Goal: Information Seeking & Learning: Learn about a topic

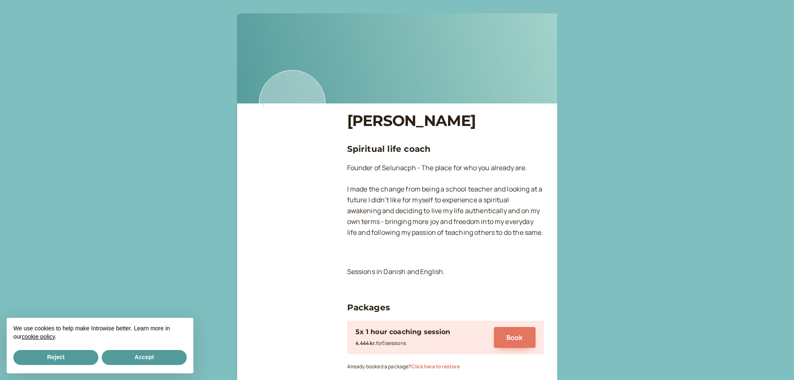
click at [292, 104] on img at bounding box center [292, 103] width 67 height 67
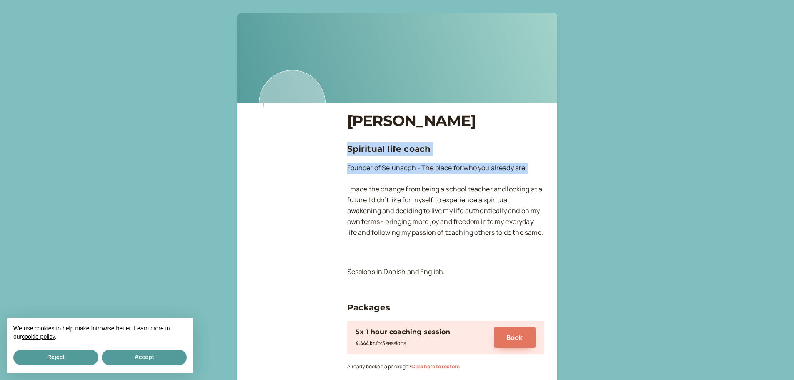
drag, startPoint x: 345, startPoint y: 149, endPoint x: 452, endPoint y: 185, distance: 112.2
click at [452, 185] on div "[PERSON_NAME] Spiritual life coach Founder of Selunacph - The place for who you…" at bounding box center [398, 382] width 294 height 724
click at [452, 185] on p "Founder of Selunacph - The place for who you already are. I made the change fro…" at bounding box center [445, 206] width 197 height 86
click at [425, 171] on p "Founder of Selunacph - The place for who you already are. I made the change fro…" at bounding box center [445, 206] width 197 height 86
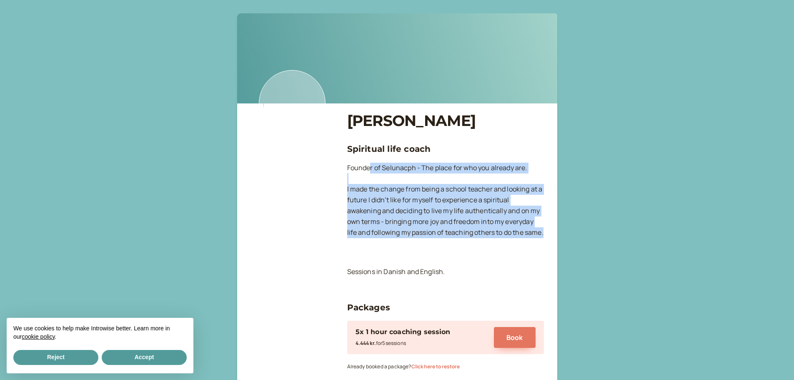
drag, startPoint x: 370, startPoint y: 172, endPoint x: 503, endPoint y: 240, distance: 149.8
click at [503, 240] on p "Founder of Selunacph - The place for who you already are. I made the change fro…" at bounding box center [445, 206] width 197 height 86
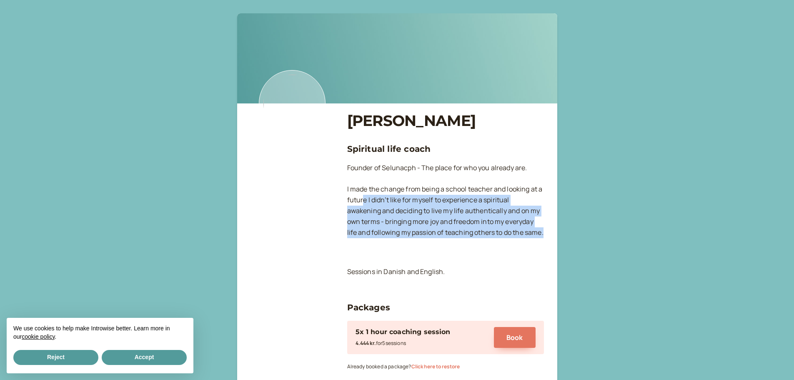
drag, startPoint x: 380, startPoint y: 244, endPoint x: 363, endPoint y: 196, distance: 50.5
click at [363, 197] on p "Founder of Selunacph - The place for who you already are. I made the change fro…" at bounding box center [445, 206] width 197 height 86
click at [363, 196] on p "Founder of Selunacph - The place for who you already are. I made the change fro…" at bounding box center [445, 206] width 197 height 86
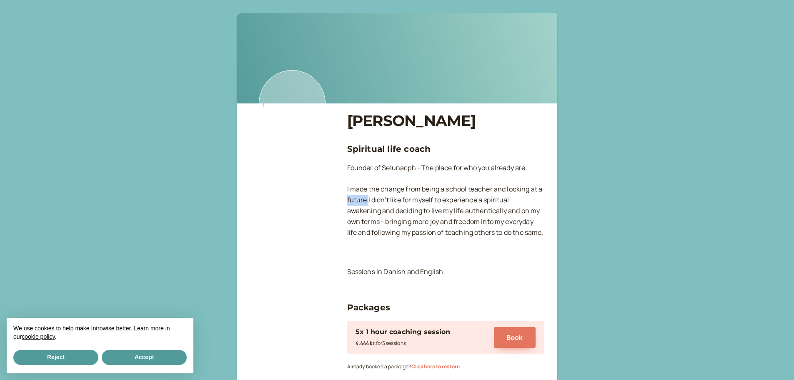
click at [363, 196] on p "Founder of Selunacph - The place for who you already are. I made the change fro…" at bounding box center [445, 206] width 197 height 86
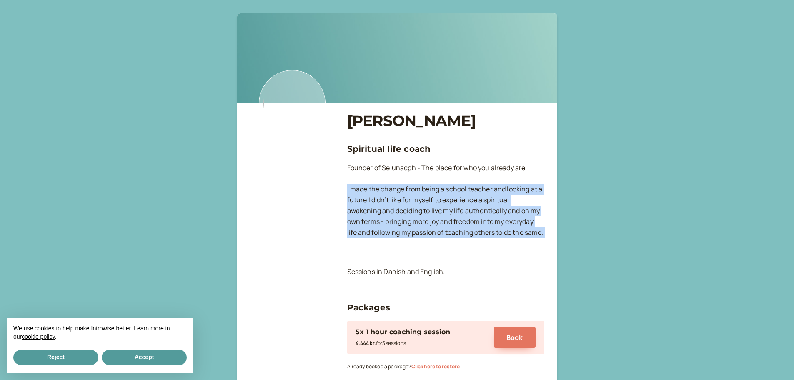
click at [363, 196] on p "Founder of Selunacph - The place for who you already are. I made the change fro…" at bounding box center [445, 206] width 197 height 86
click at [410, 195] on p "Founder of Selunacph - The place for who you already are. I made the change fro…" at bounding box center [445, 206] width 197 height 86
click at [412, 191] on p "Founder of Selunacph - The place for who you already are. I made the change fro…" at bounding box center [445, 206] width 197 height 86
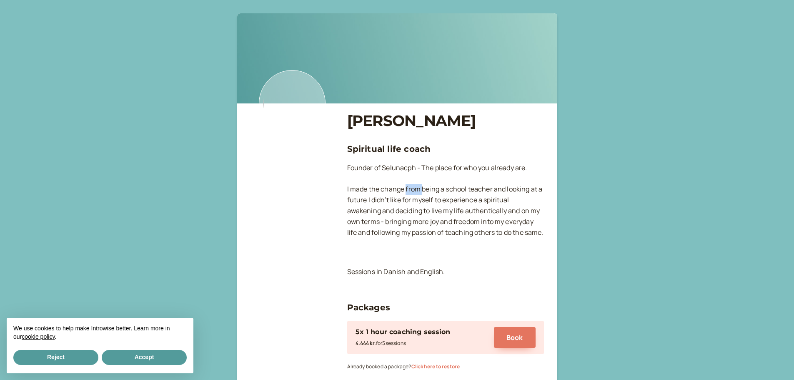
click at [412, 191] on p "Founder of Selunacph - The place for who you already are. I made the change fro…" at bounding box center [445, 206] width 197 height 86
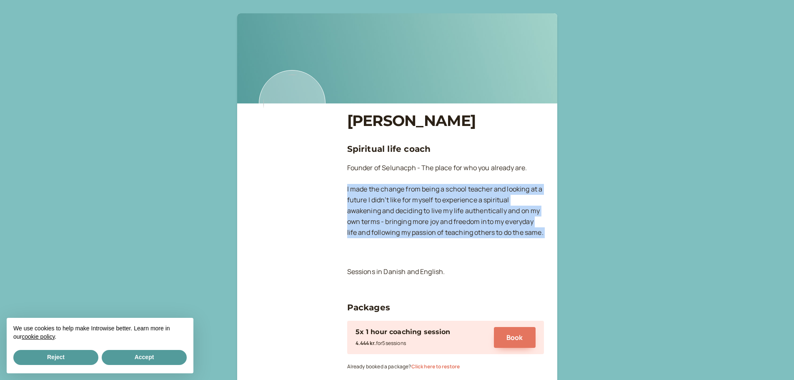
click at [412, 191] on p "Founder of Selunacph - The place for who you already are. I made the change fro…" at bounding box center [445, 206] width 197 height 86
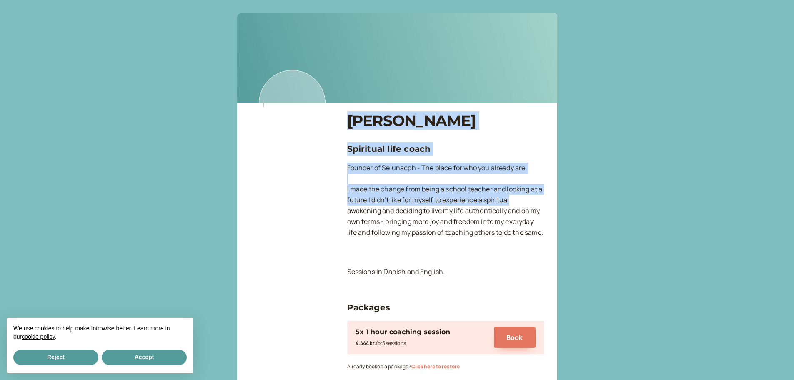
drag, startPoint x: 339, startPoint y: 188, endPoint x: 528, endPoint y: 195, distance: 188.6
click at [528, 195] on div "[PERSON_NAME] Spiritual life coach Founder of Selunacph - The place for who you…" at bounding box center [398, 382] width 294 height 724
click at [528, 195] on p "Founder of Selunacph - The place for who you already are. I made the change fro…" at bounding box center [445, 206] width 197 height 86
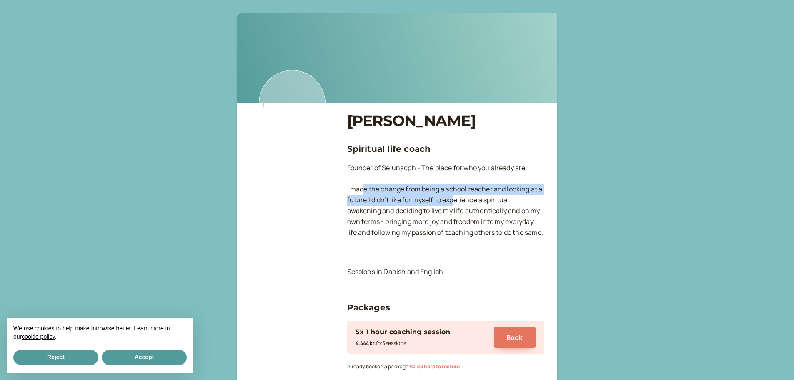
drag, startPoint x: 454, startPoint y: 198, endPoint x: 362, endPoint y: 192, distance: 91.9
click at [362, 192] on p "Founder of Selunacph - The place for who you already are. I made the change fro…" at bounding box center [445, 206] width 197 height 86
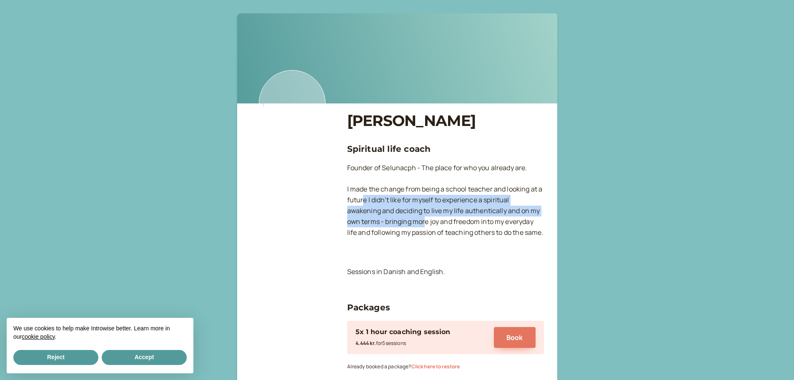
drag, startPoint x: 364, startPoint y: 198, endPoint x: 425, endPoint y: 223, distance: 65.8
click at [425, 223] on p "Founder of Selunacph - The place for who you already are. I made the change fro…" at bounding box center [445, 206] width 197 height 86
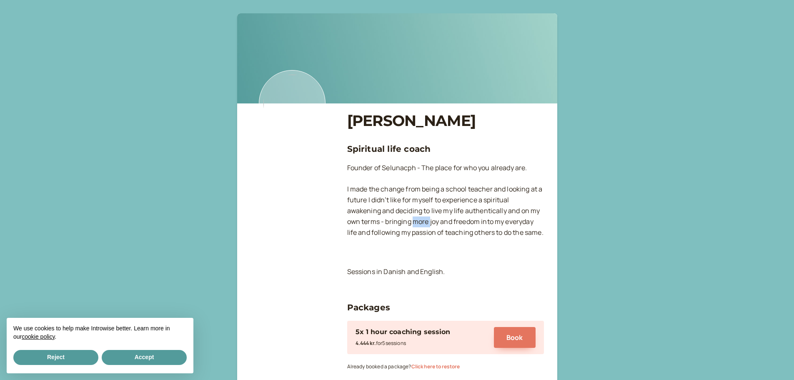
click at [425, 223] on p "Founder of Selunacph - The place for who you already are. I made the change fro…" at bounding box center [445, 206] width 197 height 86
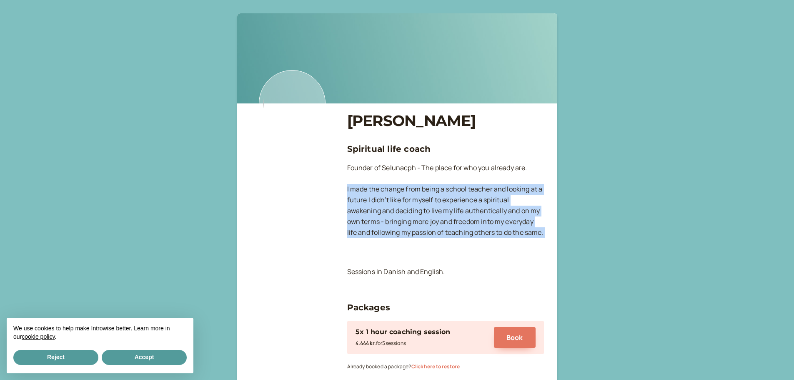
click at [425, 223] on p "Founder of Selunacph - The place for who you already are. I made the change fro…" at bounding box center [445, 206] width 197 height 86
click at [422, 223] on p "Founder of Selunacph - The place for who you already are. I made the change fro…" at bounding box center [445, 206] width 197 height 86
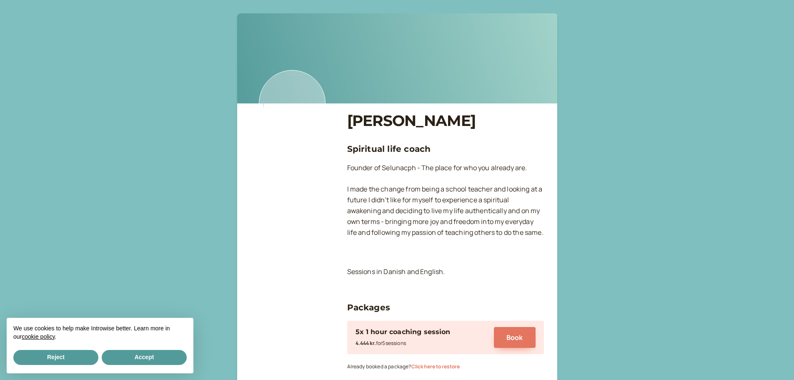
click at [422, 223] on p "Founder of Selunacph - The place for who you already are. I made the change fro…" at bounding box center [445, 206] width 197 height 86
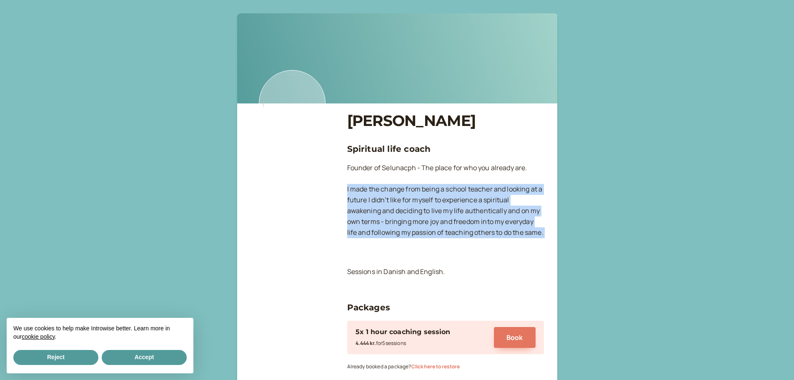
click at [422, 223] on p "Founder of Selunacph - The place for who you already are. I made the change fro…" at bounding box center [445, 206] width 197 height 86
click at [426, 224] on p "Founder of Selunacph - The place for who you already are. I made the change fro…" at bounding box center [445, 206] width 197 height 86
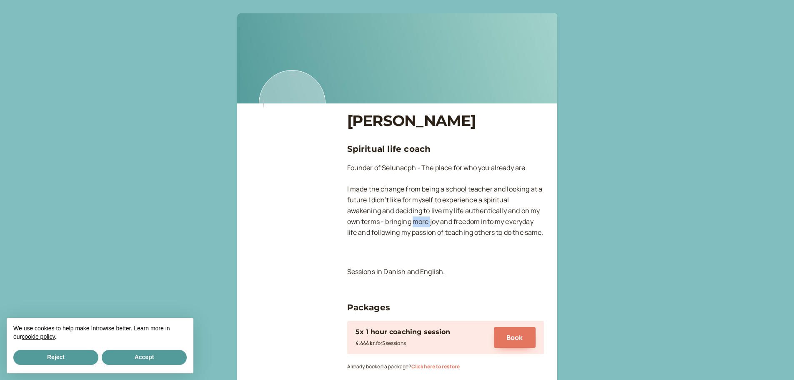
click at [426, 225] on p "Founder of Selunacph - The place for who you already are. I made the change fro…" at bounding box center [445, 206] width 197 height 86
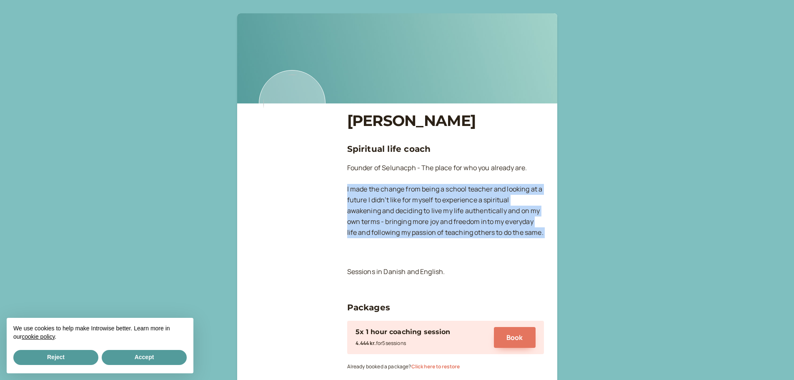
click at [426, 225] on p "Founder of Selunacph - The place for who you already are. I made the change fro…" at bounding box center [445, 206] width 197 height 86
click at [424, 224] on p "Founder of Selunacph - The place for who you already are. I made the change fro…" at bounding box center [445, 206] width 197 height 86
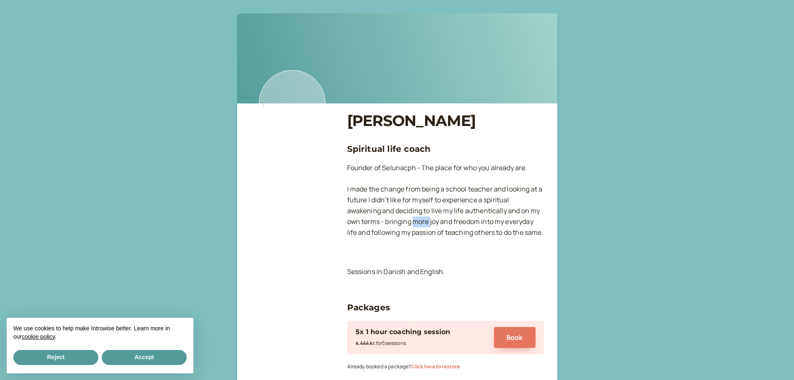
click at [424, 225] on p "Founder of Selunacph - The place for who you already are. I made the change fro…" at bounding box center [445, 206] width 197 height 86
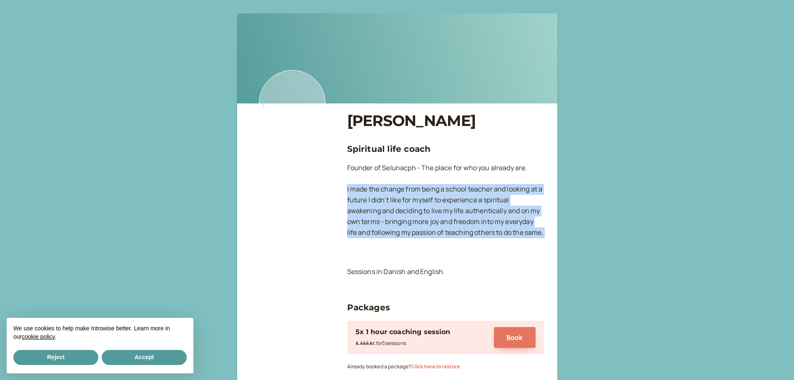
click at [424, 225] on p "Founder of Selunacph - The place for who you already are. I made the change fro…" at bounding box center [445, 206] width 197 height 86
click at [425, 224] on p "Founder of Selunacph - The place for who you already are. I made the change fro…" at bounding box center [445, 206] width 197 height 86
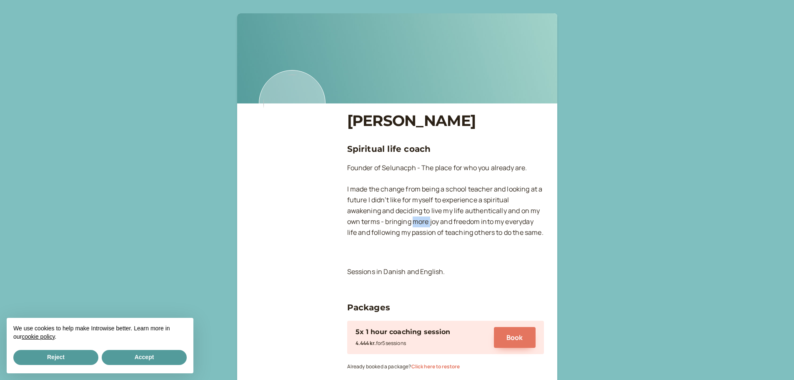
click at [425, 224] on p "Founder of Selunacph - The place for who you already are. I made the change fro…" at bounding box center [445, 206] width 197 height 86
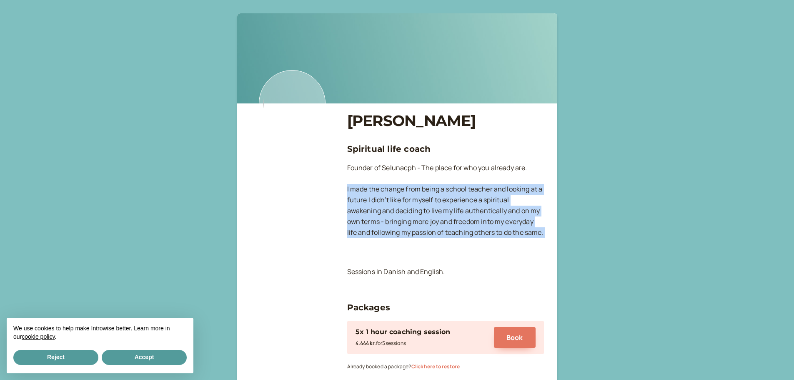
click at [425, 224] on p "Founder of Selunacph - The place for who you already are. I made the change fro…" at bounding box center [445, 206] width 197 height 86
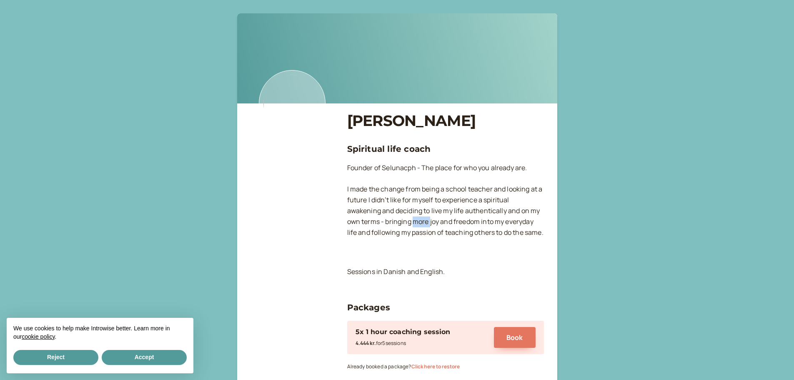
click at [425, 224] on p "Founder of Selunacph - The place for who you already are. I made the change fro…" at bounding box center [445, 206] width 197 height 86
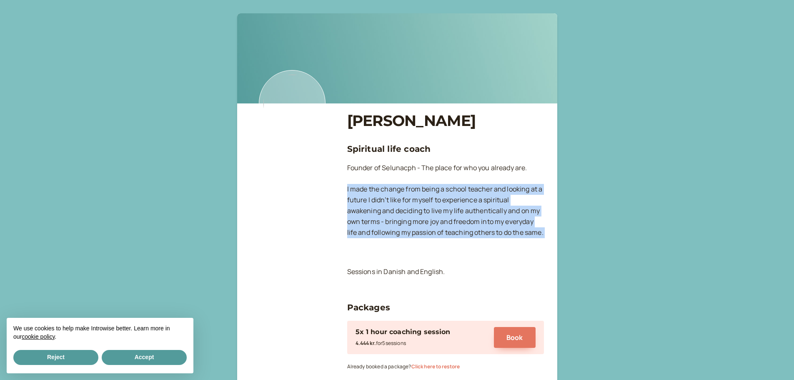
click at [425, 224] on p "Founder of Selunacph - The place for who you already are. I made the change fro…" at bounding box center [445, 206] width 197 height 86
click at [415, 224] on p "Founder of Selunacph - The place for who you already are. I made the change fro…" at bounding box center [445, 206] width 197 height 86
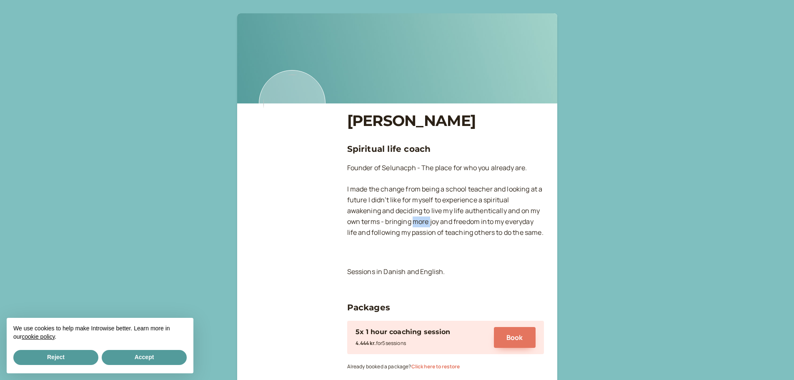
click at [415, 224] on p "Founder of Selunacph - The place for who you already are. I made the change fro…" at bounding box center [445, 206] width 197 height 86
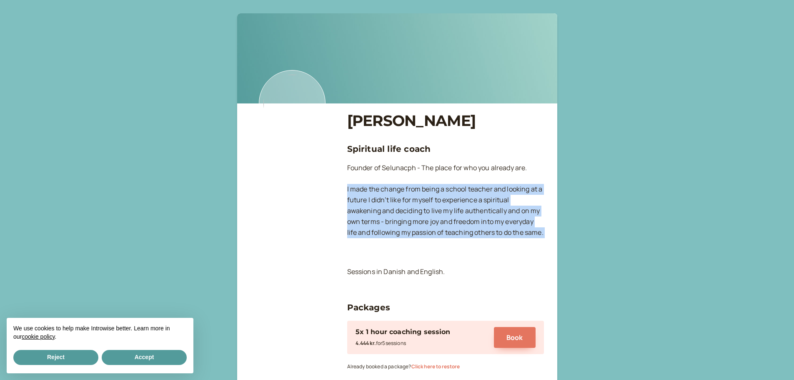
click at [415, 224] on p "Founder of Selunacph - The place for who you already are. I made the change fro…" at bounding box center [445, 206] width 197 height 86
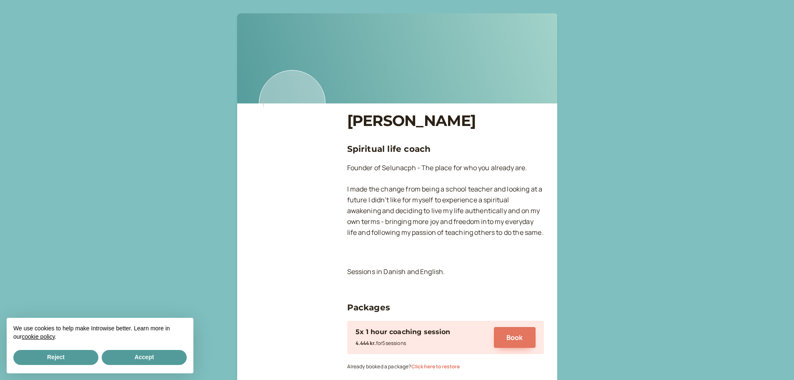
click at [458, 168] on p "Founder of Selunacph - The place for who you already are. I made the change fro…" at bounding box center [445, 206] width 197 height 86
click at [467, 211] on p "Founder of Selunacph - The place for who you already are. I made the change fro…" at bounding box center [445, 206] width 197 height 86
